Goal: Task Accomplishment & Management: Manage account settings

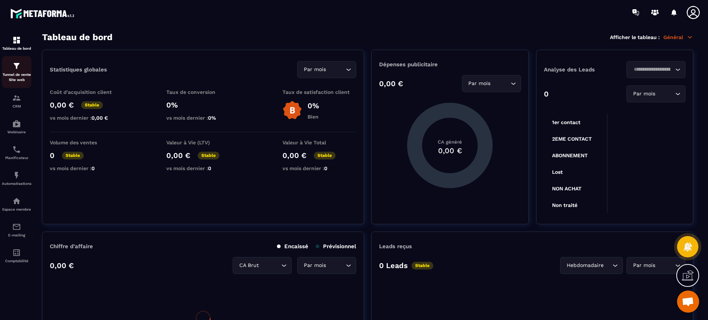
click at [8, 67] on div "Tunnel de vente Site web" at bounding box center [16, 72] width 29 height 21
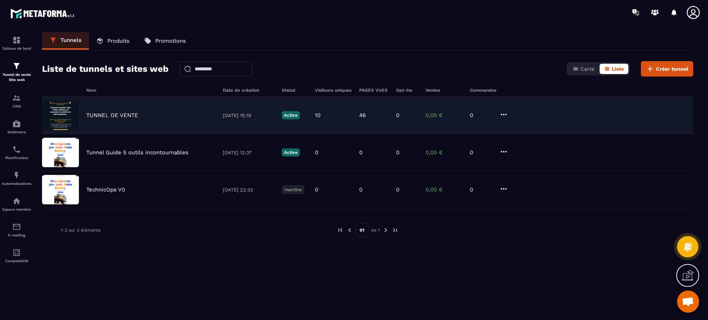
click at [116, 121] on div "TUNNEL DE VENTE [DATE] 15:19 Active 10 46 0 0,00 € 0" at bounding box center [367, 115] width 651 height 37
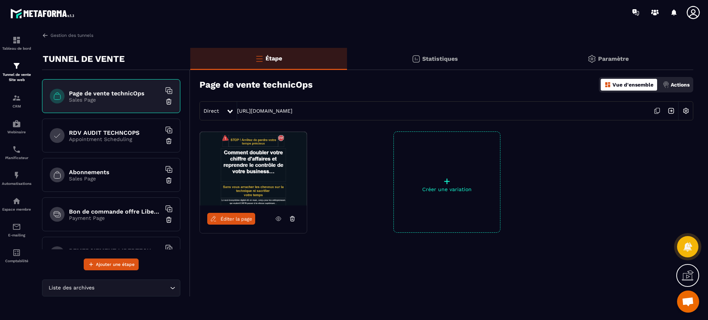
click at [625, 65] on div "Paramètre" at bounding box center [607, 59] width 171 height 22
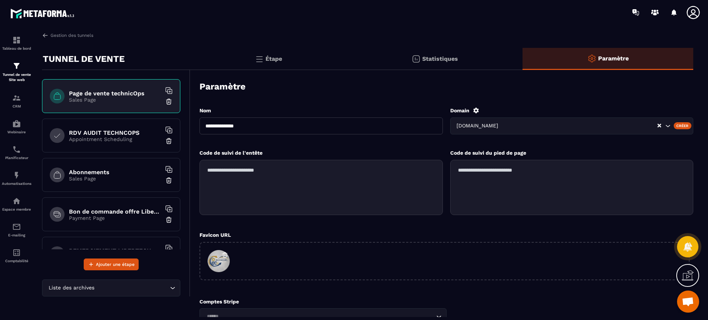
click at [475, 109] on icon at bounding box center [476, 111] width 6 height 6
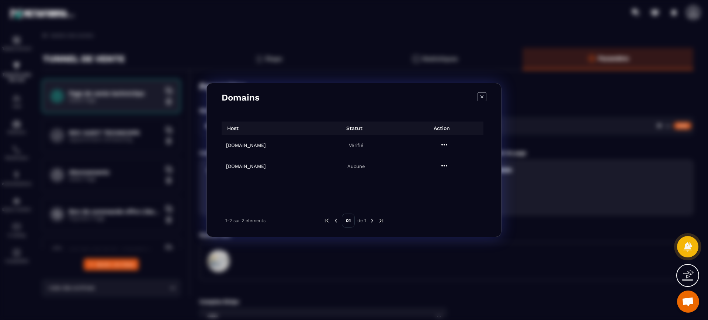
click at [482, 98] on icon "Modal window" at bounding box center [481, 96] width 9 height 9
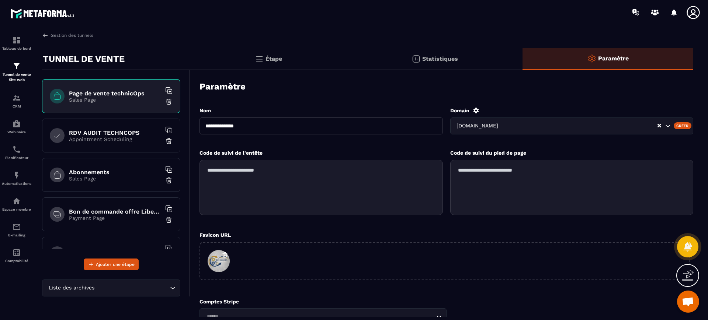
click at [269, 59] on p "Étape" at bounding box center [273, 58] width 17 height 7
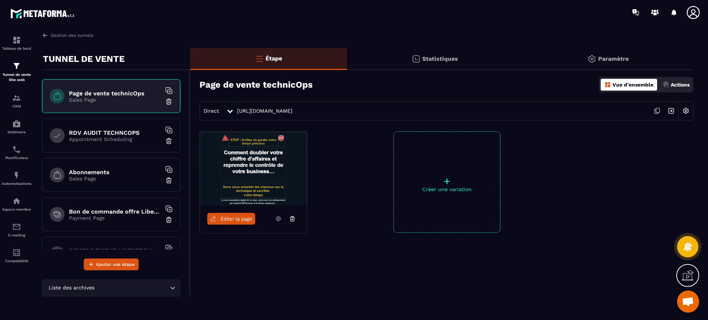
click at [63, 39] on div "Gestion des tunnels TUNNEL DE VENTE Page de vente technicOps Sales Page RDV AUD…" at bounding box center [368, 174] width 666 height 285
click at [73, 33] on link "Gestion des tunnels" at bounding box center [67, 35] width 51 height 7
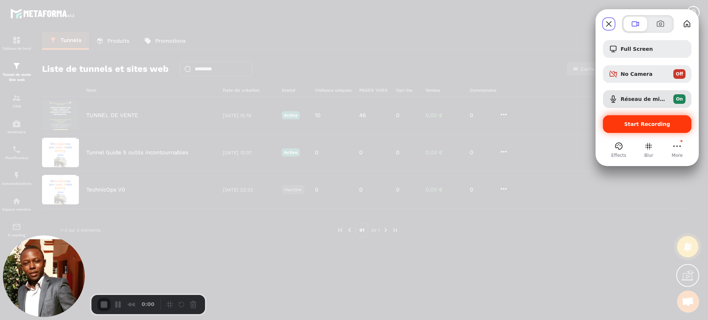
click at [629, 129] on div "Start Recording" at bounding box center [646, 124] width 88 height 18
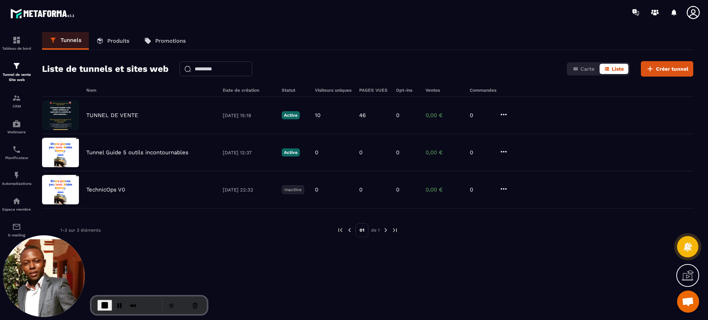
click at [135, 113] on p "TUNNEL DE VENTE" at bounding box center [112, 115] width 52 height 7
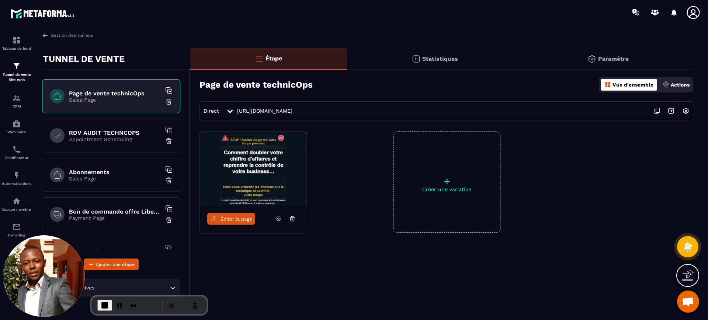
click at [602, 60] on p "Paramètre" at bounding box center [613, 58] width 31 height 7
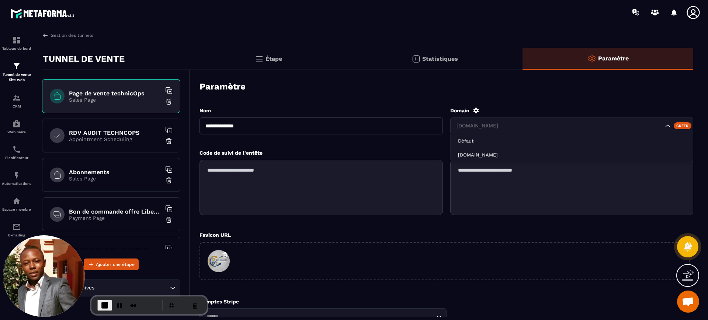
click at [524, 122] on div "[DOMAIN_NAME]" at bounding box center [559, 126] width 210 height 8
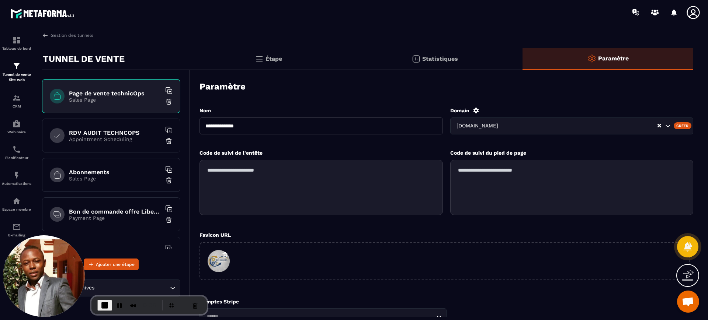
click at [642, 95] on div "Paramètre" at bounding box center [445, 87] width 493 height 26
click at [474, 112] on icon at bounding box center [476, 111] width 6 height 6
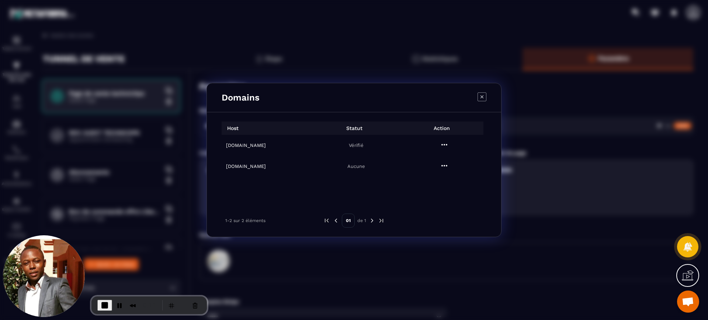
click at [485, 95] on icon "Modal window" at bounding box center [481, 96] width 9 height 9
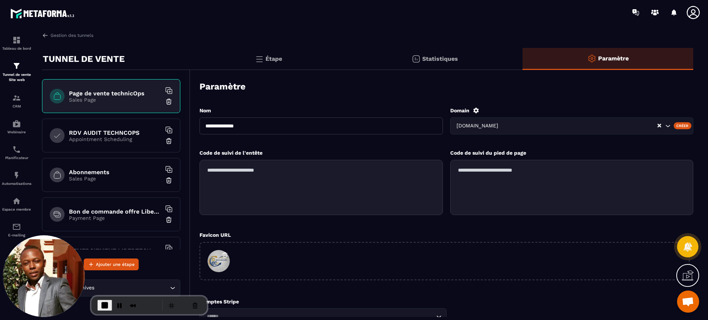
click at [276, 51] on div "Étape" at bounding box center [268, 59] width 157 height 22
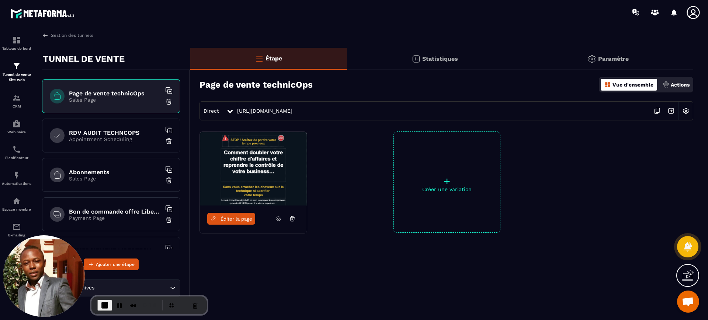
click at [688, 110] on img at bounding box center [685, 111] width 14 height 14
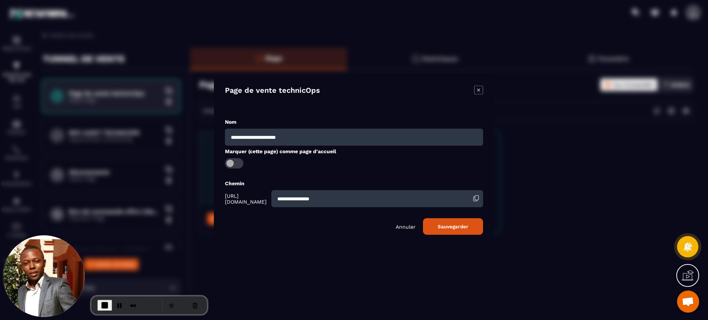
click at [482, 90] on icon "Modal window" at bounding box center [478, 89] width 9 height 9
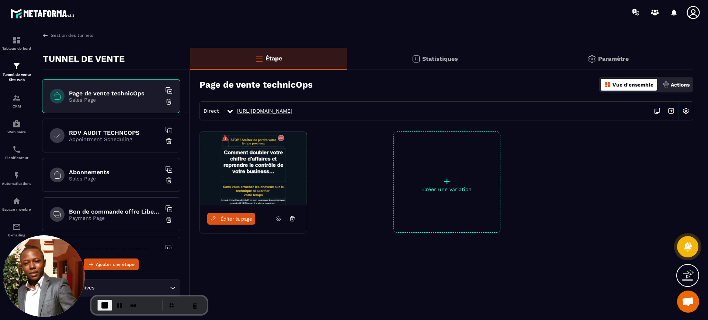
click at [292, 108] on link "[URL][DOMAIN_NAME]" at bounding box center [264, 111] width 55 height 6
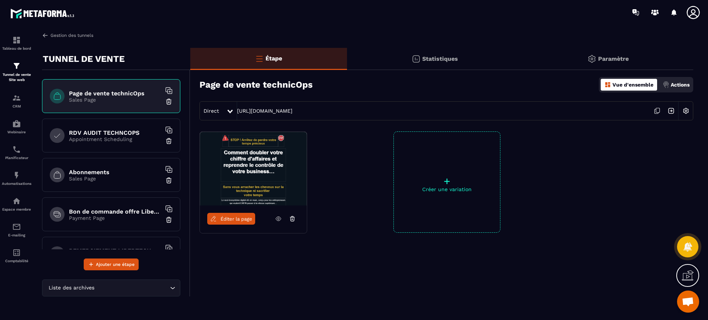
click at [74, 34] on link "Gestion des tunnels" at bounding box center [67, 35] width 51 height 7
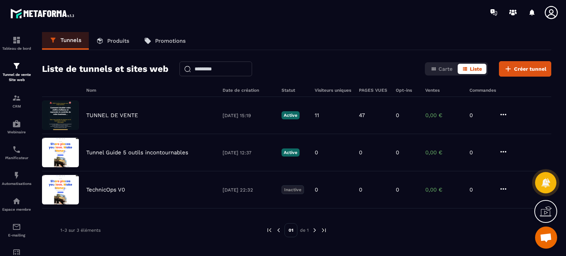
click at [553, 14] on icon at bounding box center [551, 12] width 15 height 15
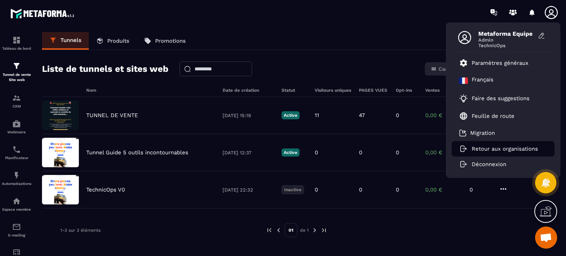
click at [486, 148] on p "Retour aux organisations" at bounding box center [505, 149] width 66 height 7
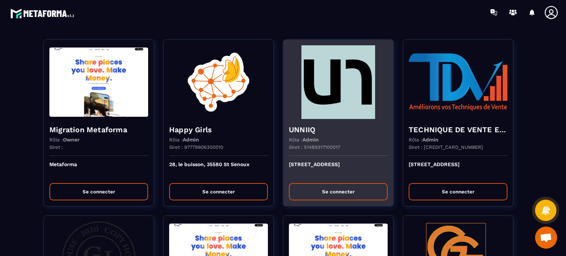
scroll to position [2091, 0]
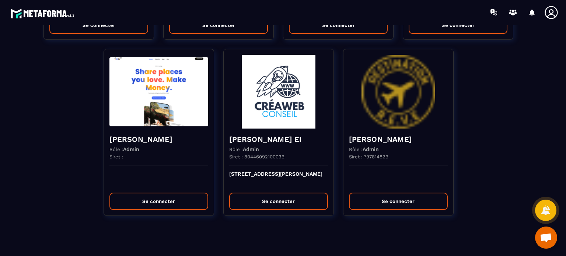
scroll to position [7, 0]
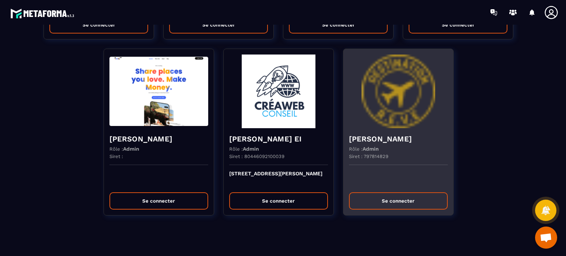
click at [391, 103] on img at bounding box center [398, 92] width 99 height 74
